Goal: Information Seeking & Learning: Learn about a topic

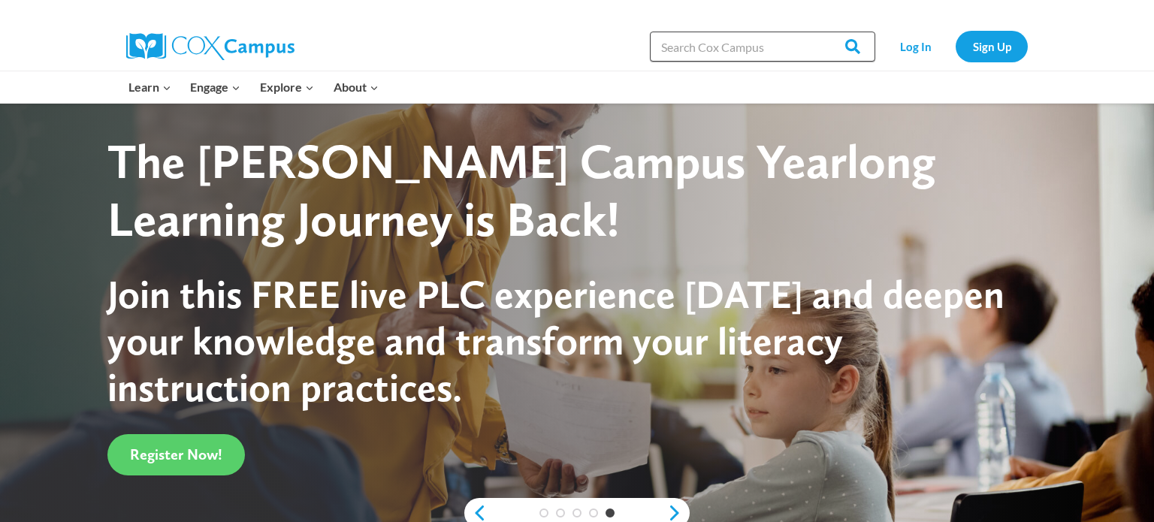
click at [726, 39] on input "Search in [URL][DOMAIN_NAME]" at bounding box center [762, 47] width 225 height 30
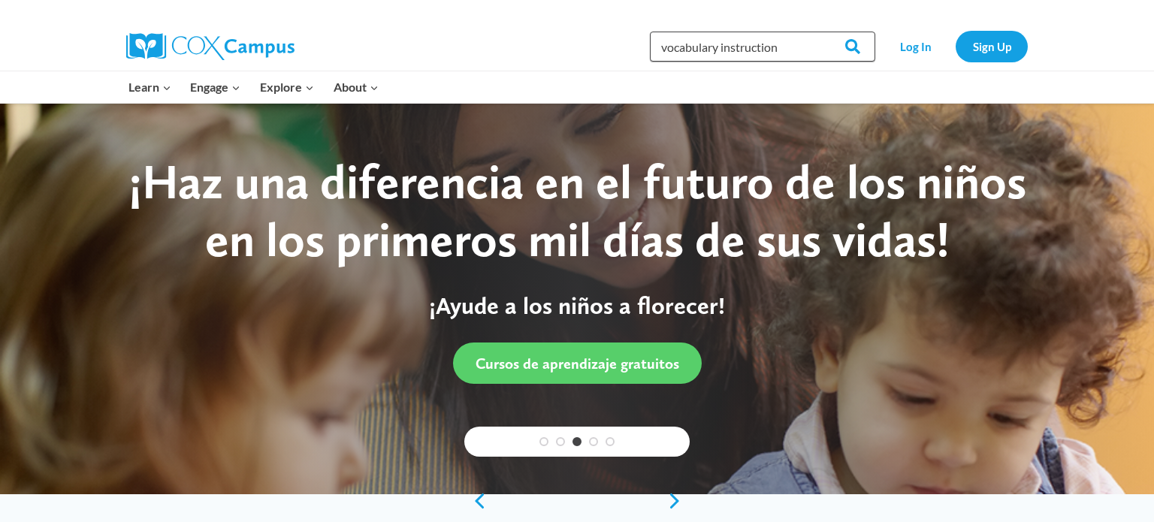
type input "vocabulary instruction"
click at [817, 32] on input "Search" at bounding box center [846, 47] width 59 height 30
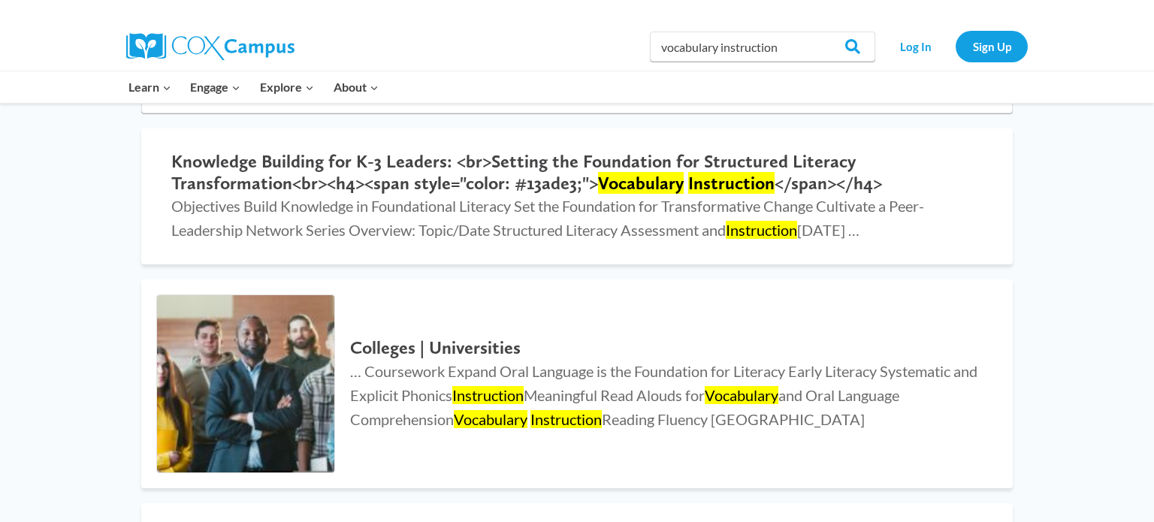
scroll to position [171, 0]
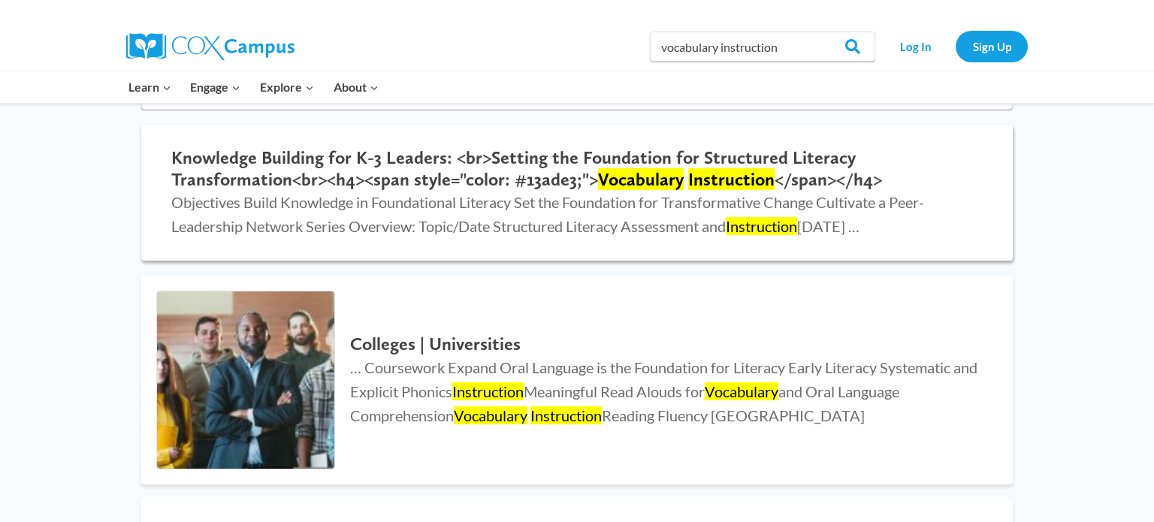
click at [404, 165] on h2 "Knowledge Building for K-3 Leaders: <br>Setting the Foundation for Structured L…" at bounding box center [576, 169] width 811 height 44
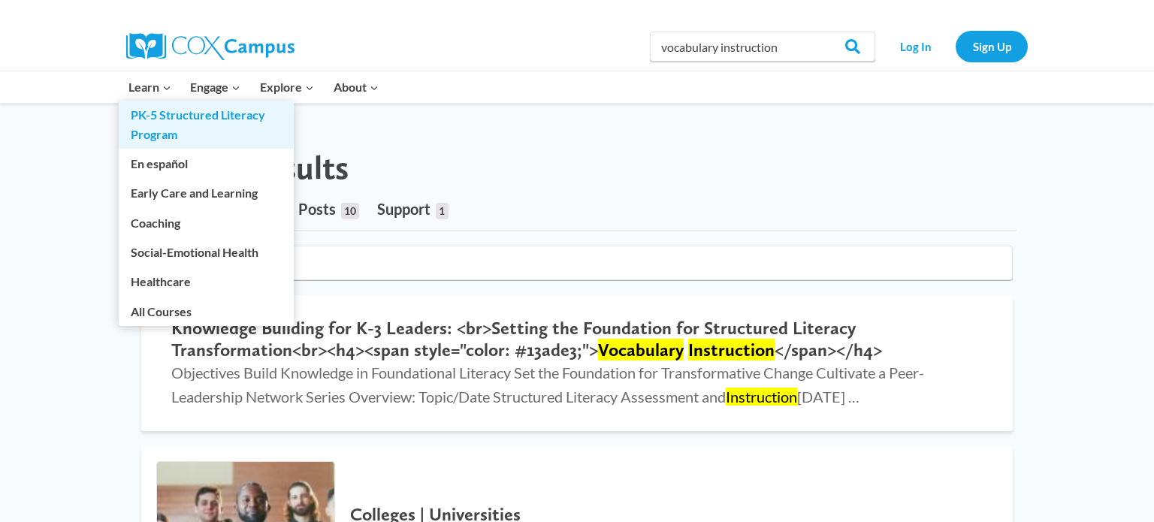
click at [155, 113] on link "PK-5 Structured Literacy Program" at bounding box center [206, 125] width 175 height 48
